Goal: Transaction & Acquisition: Purchase product/service

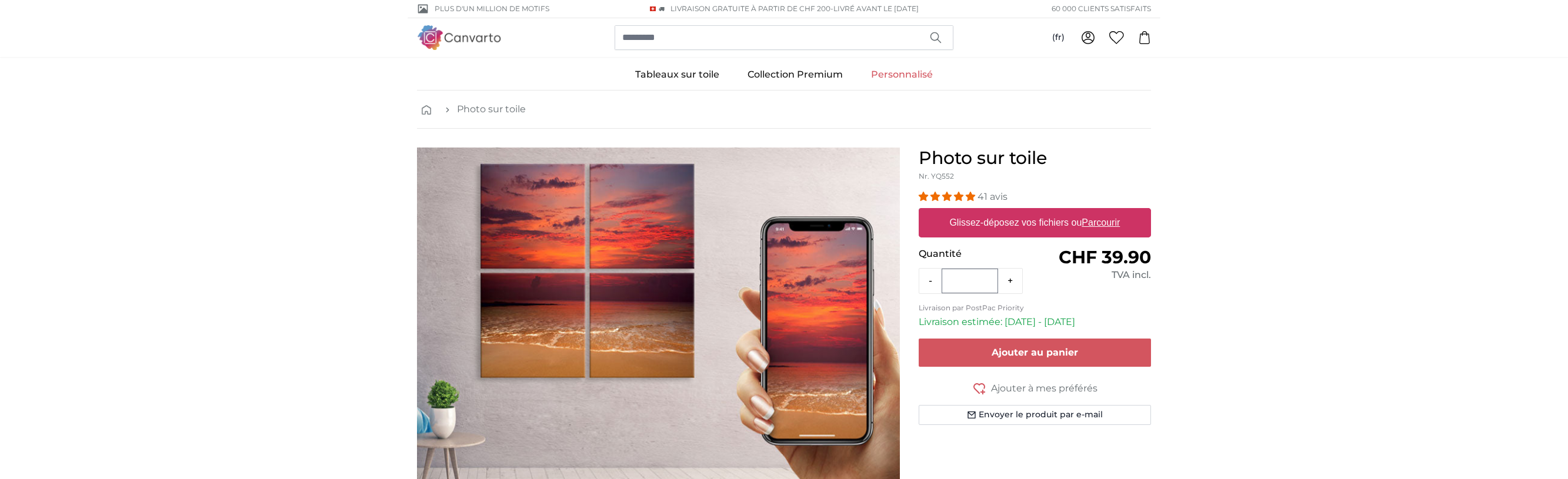
click at [1017, 215] on label "Glissez-déposez vos fichiers ou Parcourir" at bounding box center [1035, 222] width 180 height 23
click at [1017, 212] on input "Glissez-déposez vos fichiers ou Parcourir" at bounding box center [1035, 209] width 232 height 4
type input "**********"
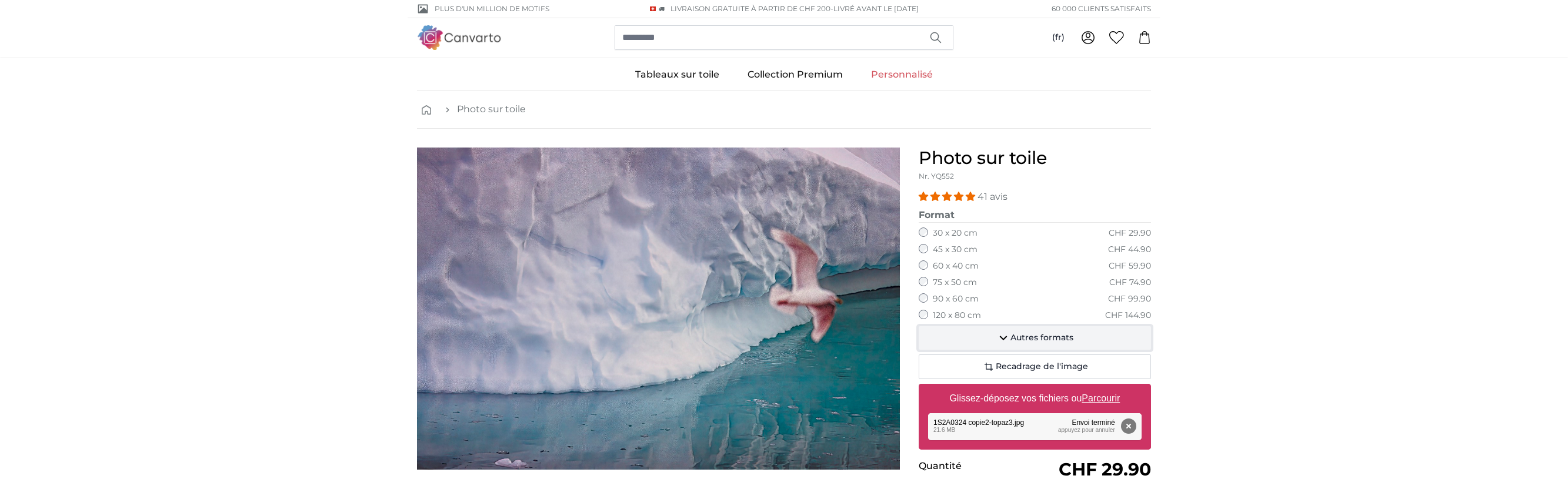
click at [1013, 333] on span "Autres formats" at bounding box center [1042, 338] width 63 height 12
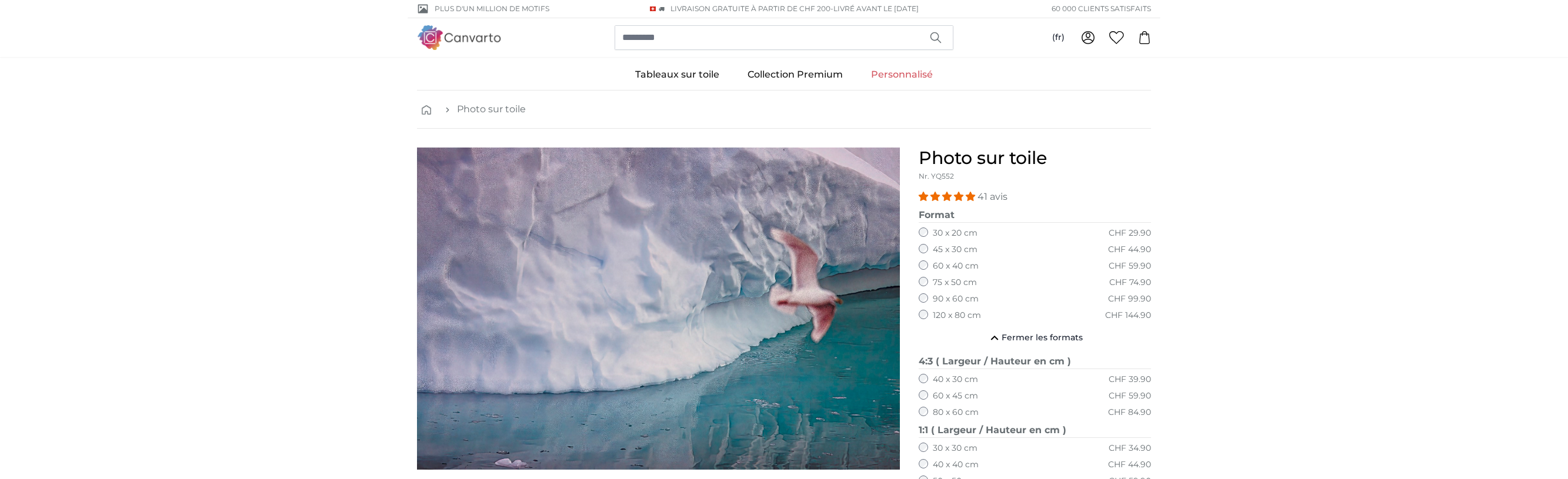
click at [428, 35] on img at bounding box center [459, 38] width 84 height 24
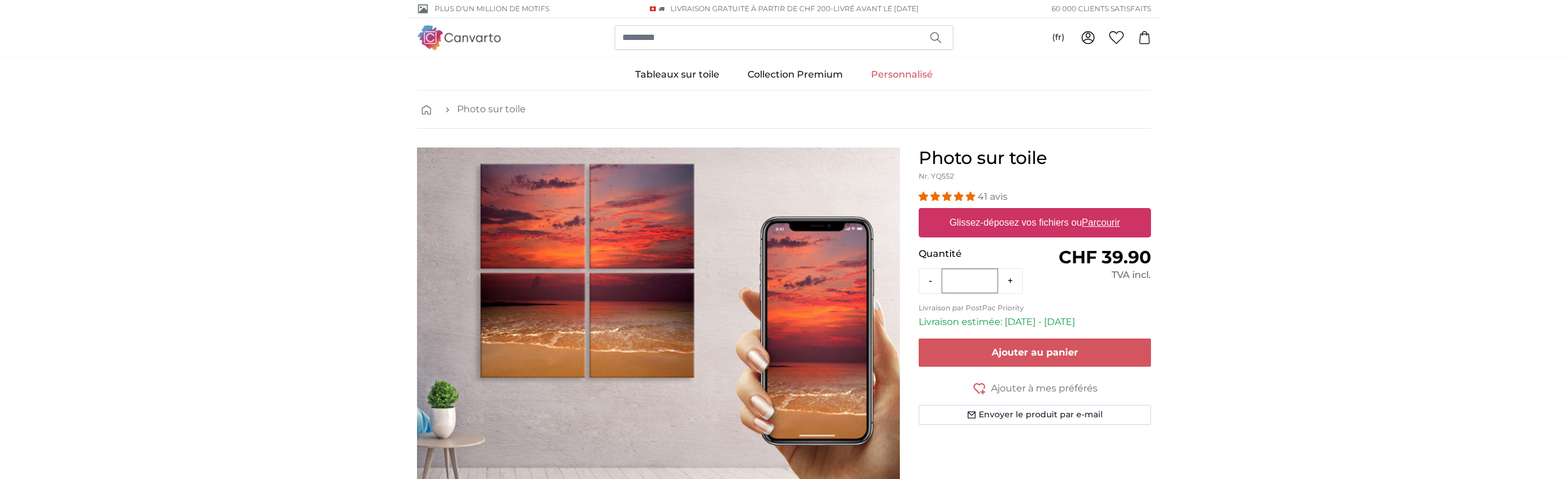
click at [1089, 221] on u "Parcourir" at bounding box center [1101, 222] width 38 height 10
click at [1089, 212] on input "Glissez-déposez vos fichiers ou Parcourir" at bounding box center [1035, 209] width 232 height 4
